Goal: Navigation & Orientation: Find specific page/section

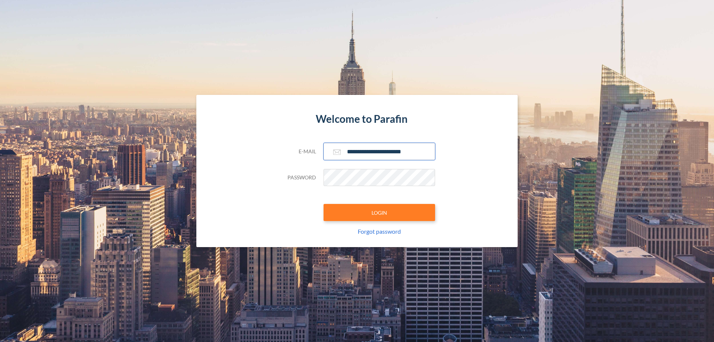
type input "**********"
click at [379, 212] on button "LOGIN" at bounding box center [380, 212] width 112 height 17
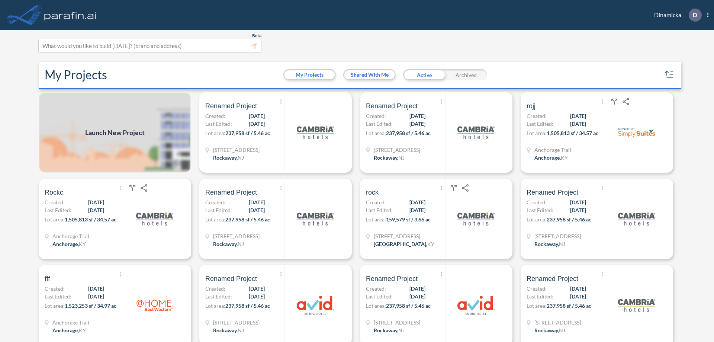
scroll to position [2, 0]
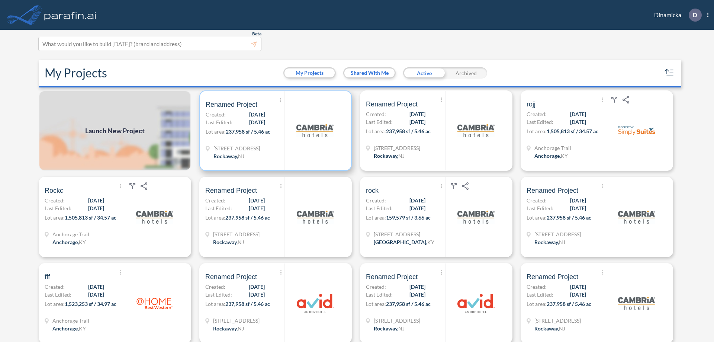
click at [274, 131] on p "Lot area: 237,958 sf / 5.46 ac" at bounding box center [245, 133] width 79 height 11
